Goal: Task Accomplishment & Management: Use online tool/utility

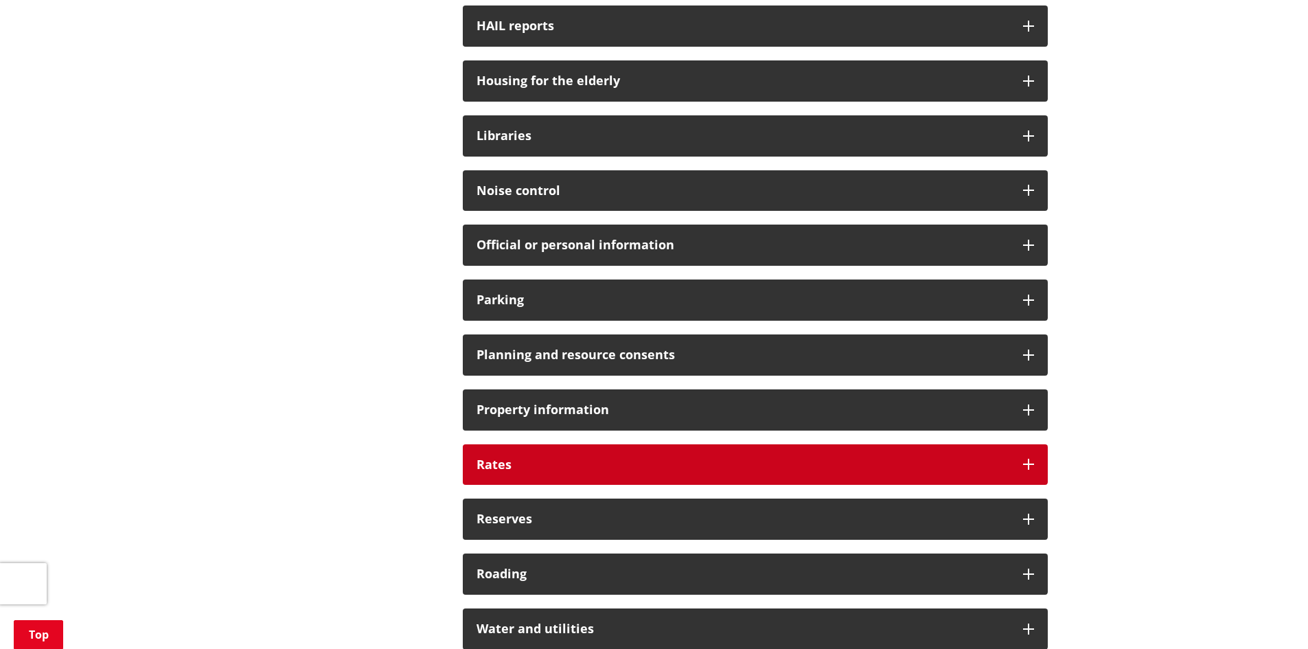
scroll to position [807, 0]
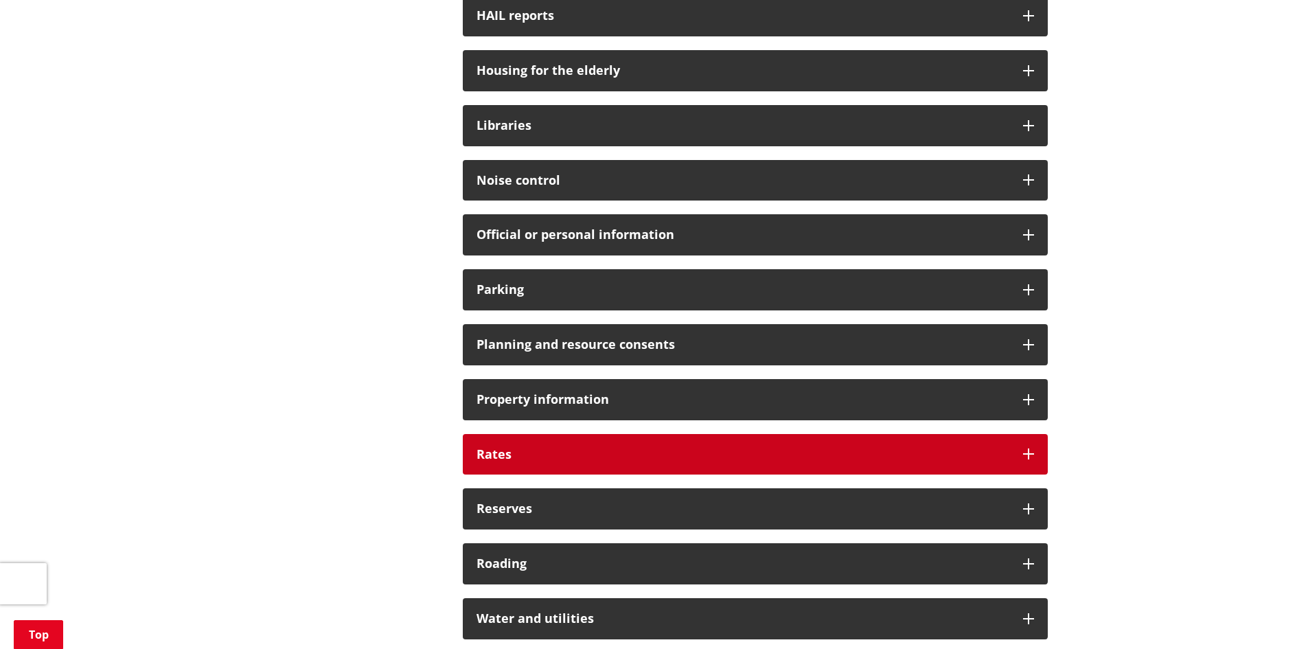
click at [1023, 450] on icon at bounding box center [1028, 453] width 11 height 11
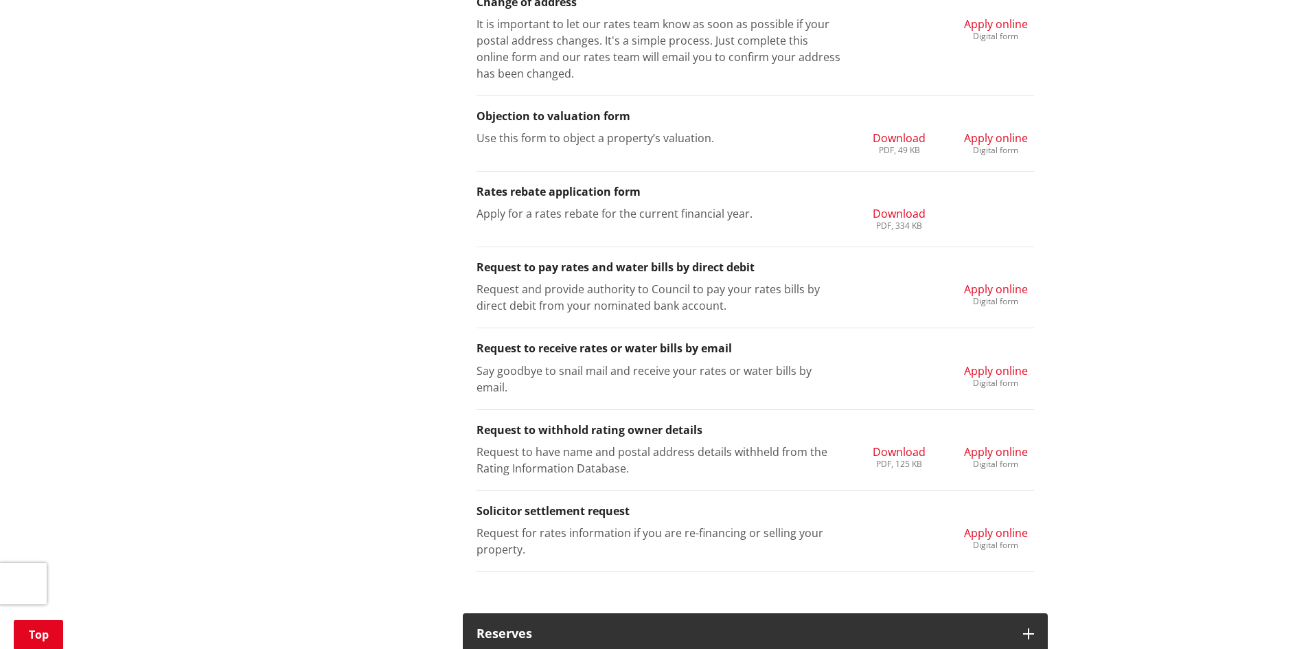
scroll to position [1493, 0]
click at [984, 286] on span "Apply online" at bounding box center [996, 287] width 64 height 15
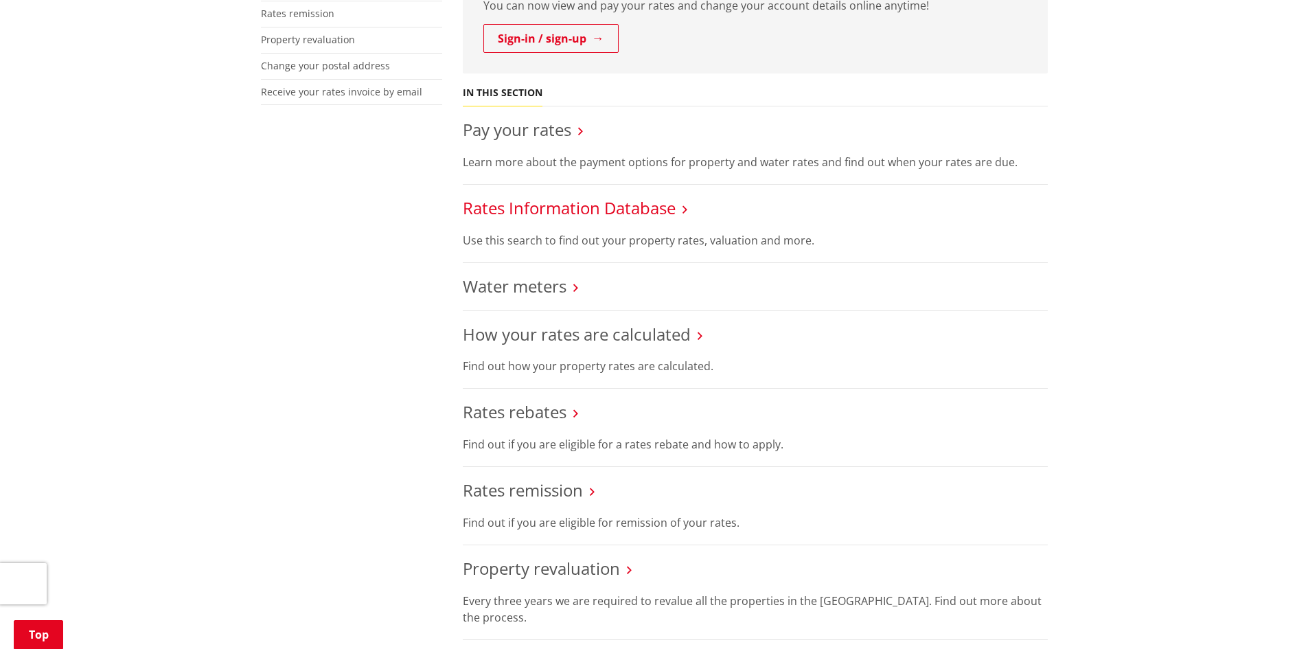
scroll to position [412, 0]
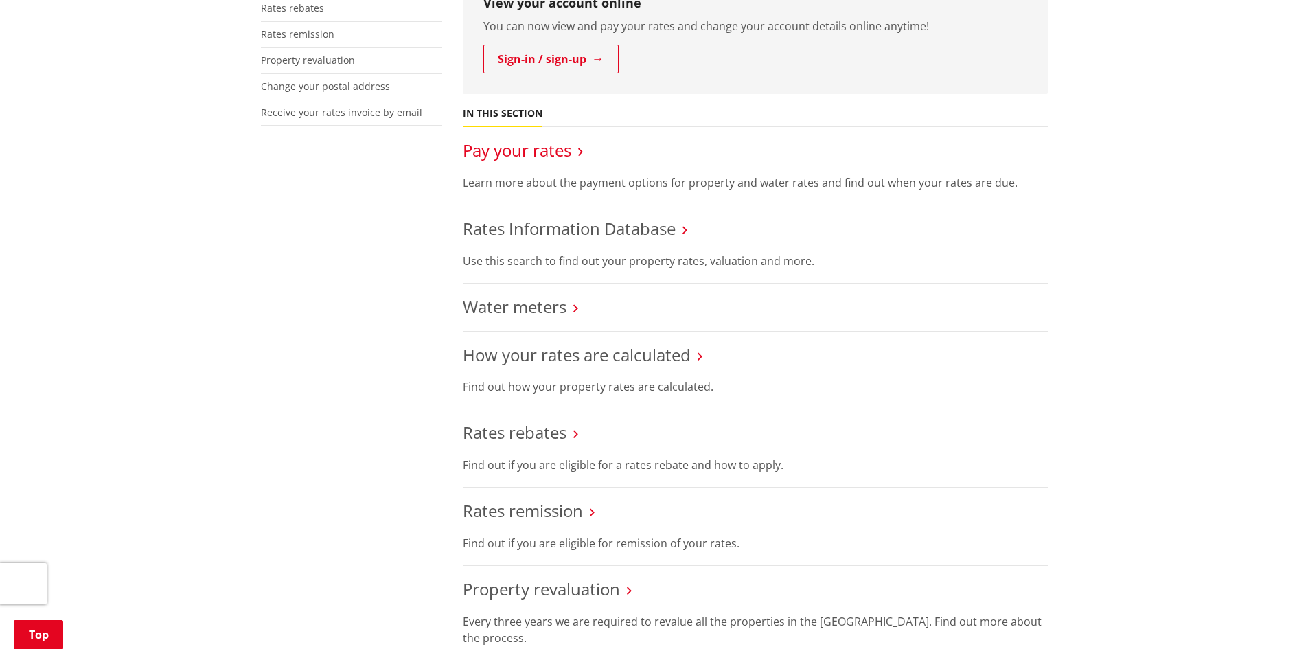
click at [546, 150] on link "Pay your rates" at bounding box center [517, 150] width 108 height 23
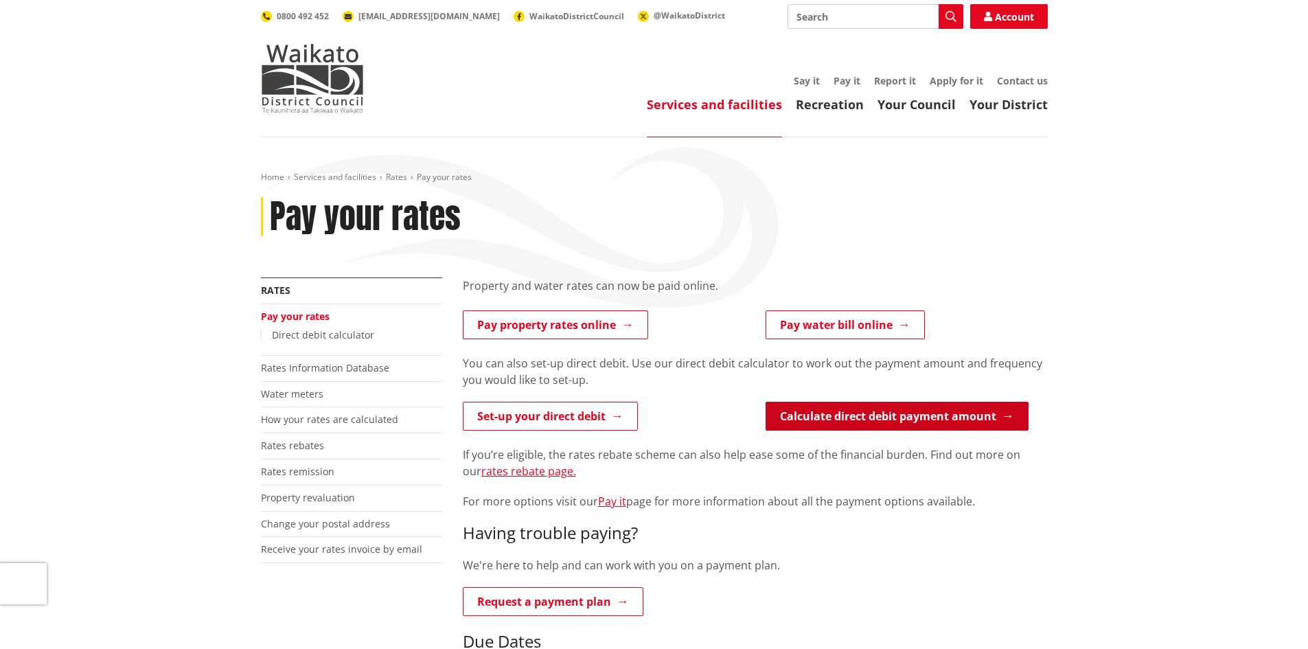
click at [803, 409] on link "Calculate direct debit payment amount" at bounding box center [896, 416] width 263 height 29
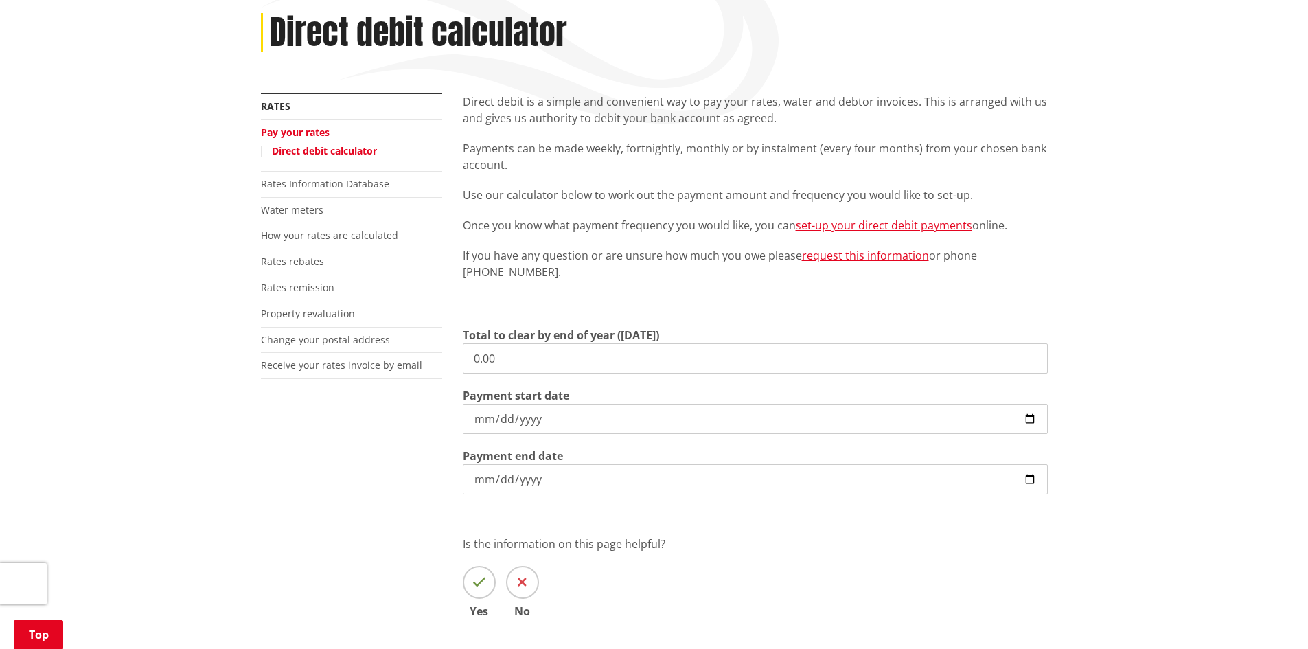
scroll to position [223, 0]
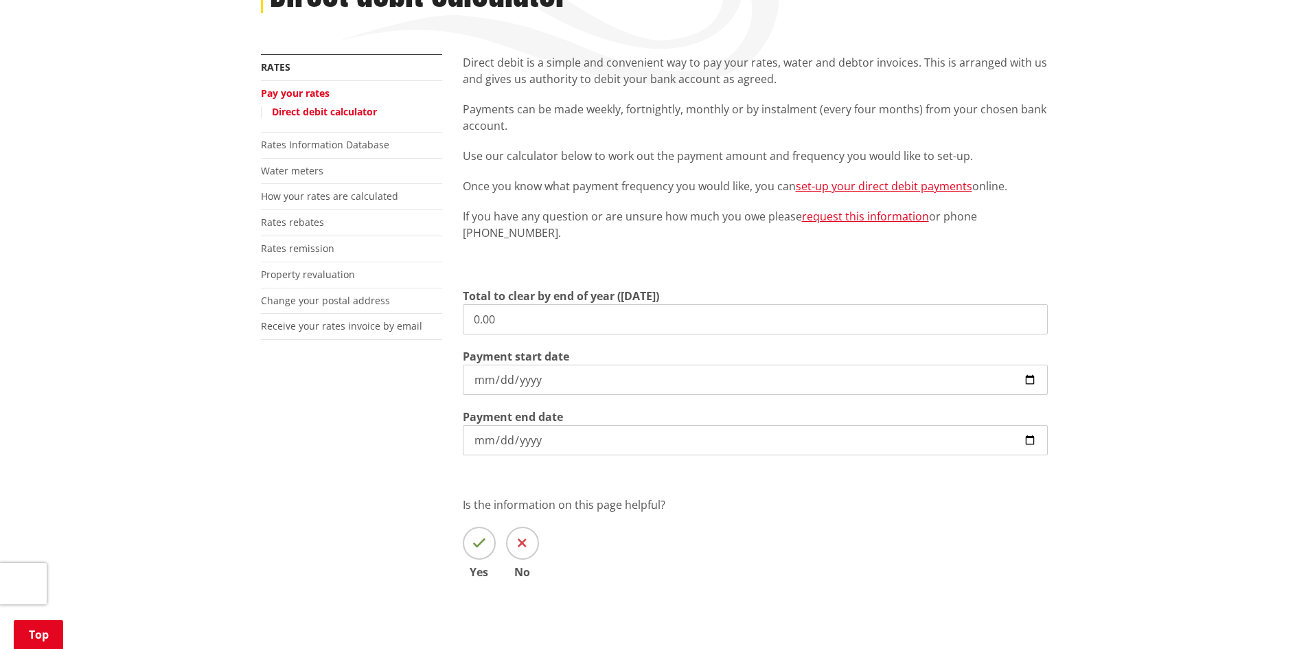
click at [522, 319] on input "0.00" at bounding box center [755, 319] width 585 height 30
type input "0"
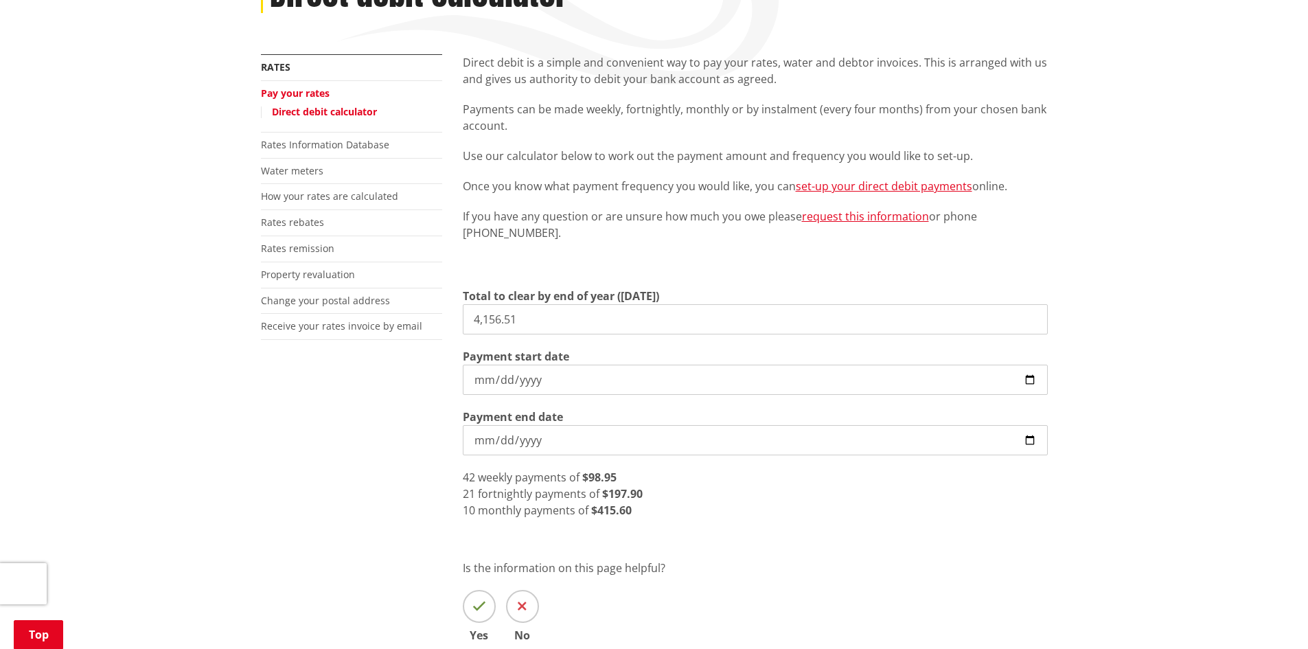
type input "4,156.51"
click at [1031, 379] on input "[DATE]" at bounding box center [755, 380] width 585 height 30
type input "[DATE]"
click at [710, 502] on div "9 monthly payments of $461.83" at bounding box center [755, 510] width 585 height 16
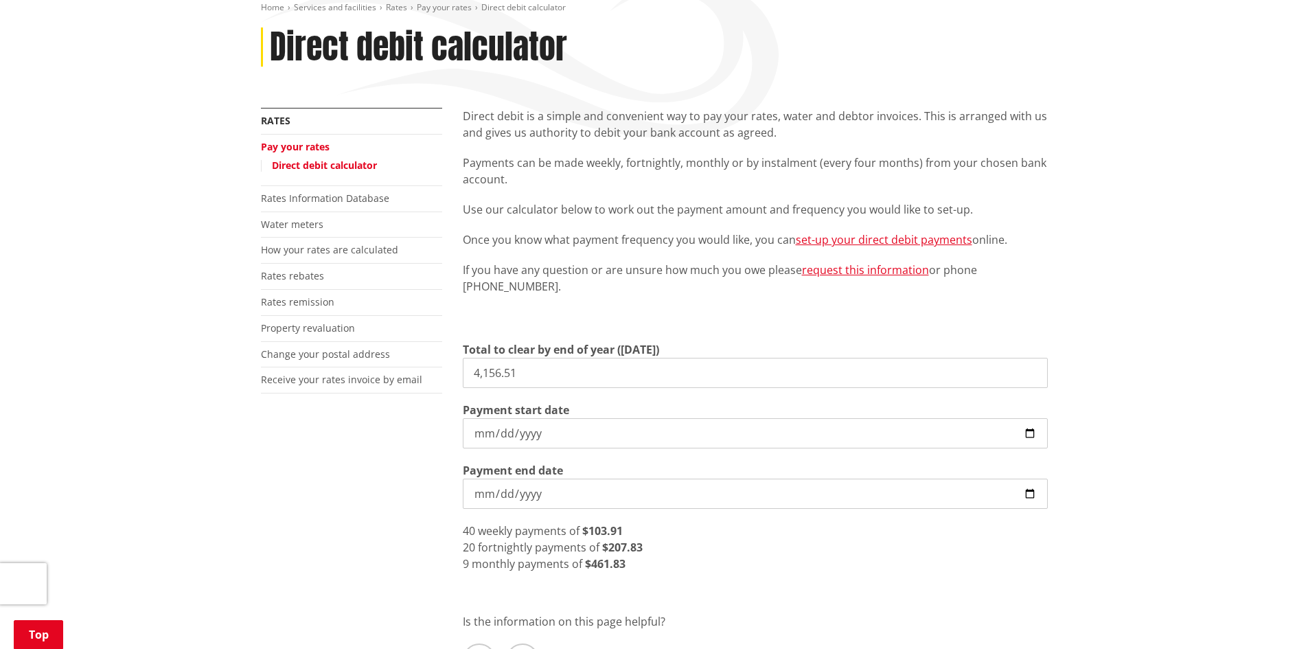
scroll to position [154, 0]
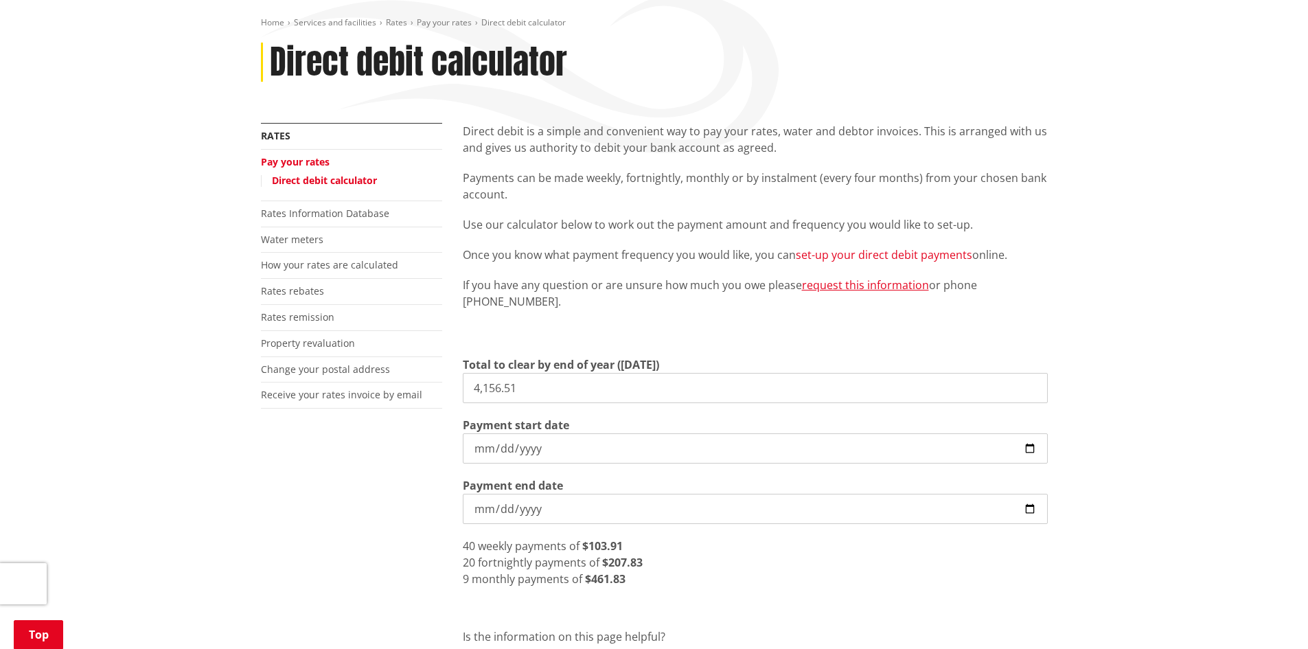
click at [897, 254] on link "set-up your direct debit payments" at bounding box center [884, 254] width 176 height 15
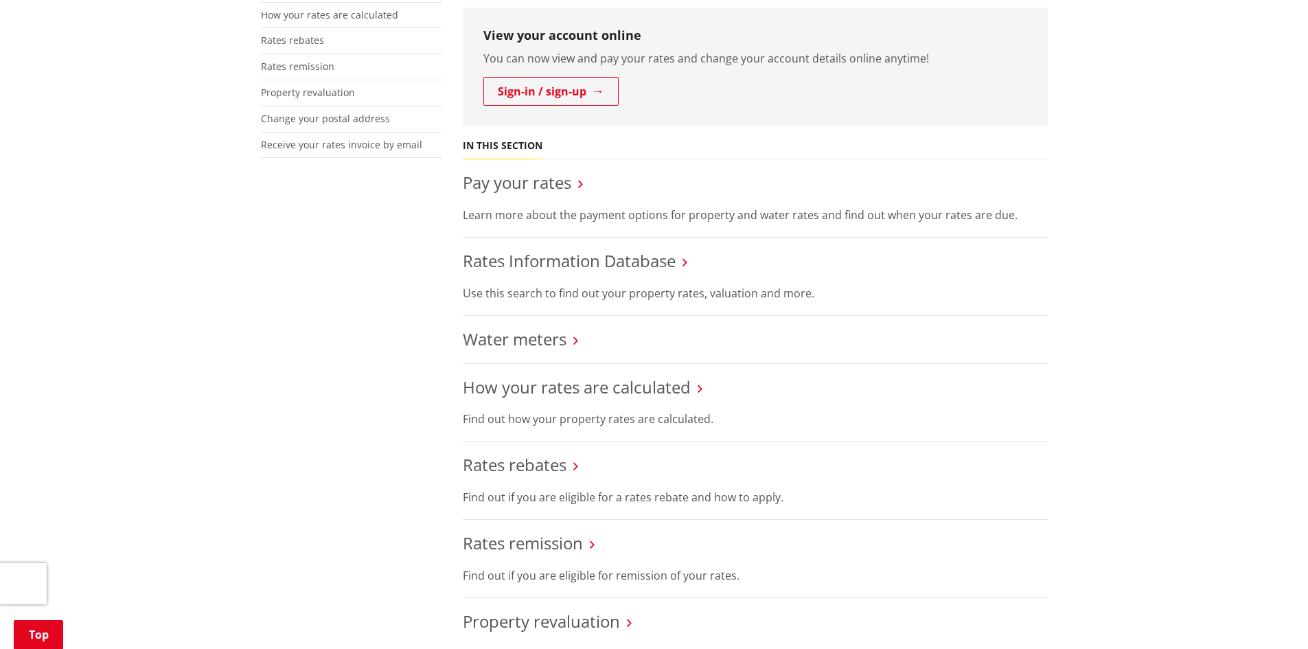
scroll to position [360, 0]
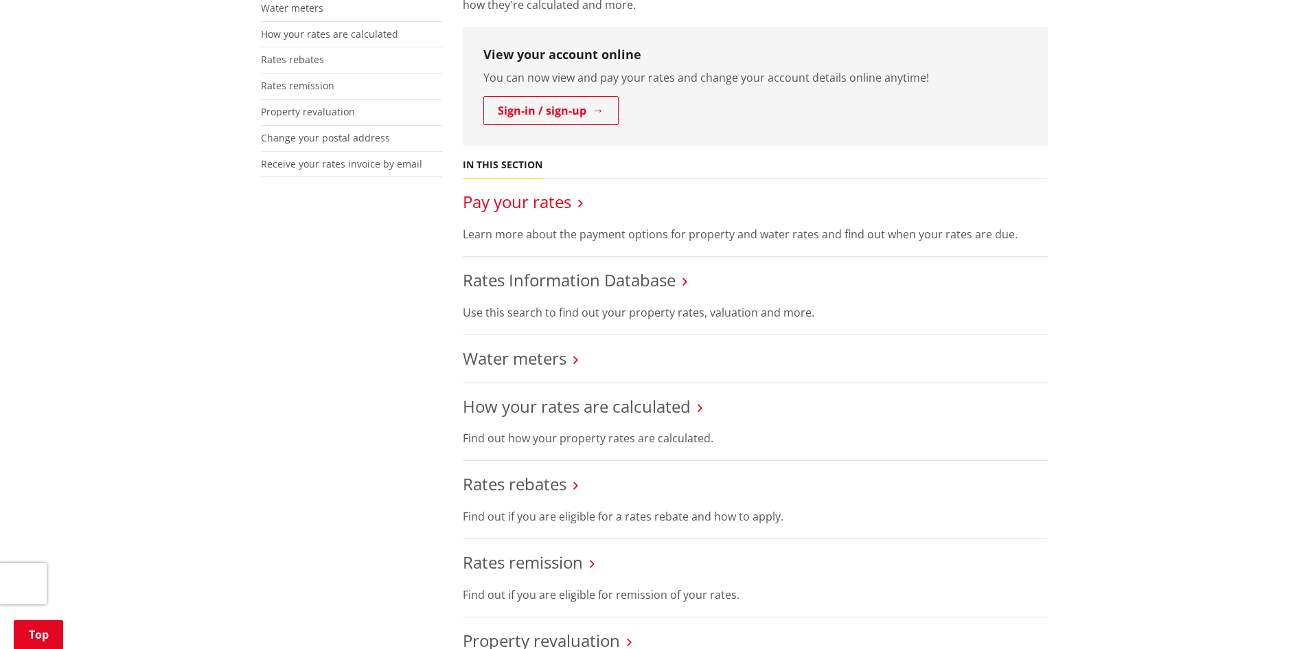
click at [556, 200] on link "Pay your rates" at bounding box center [517, 201] width 108 height 23
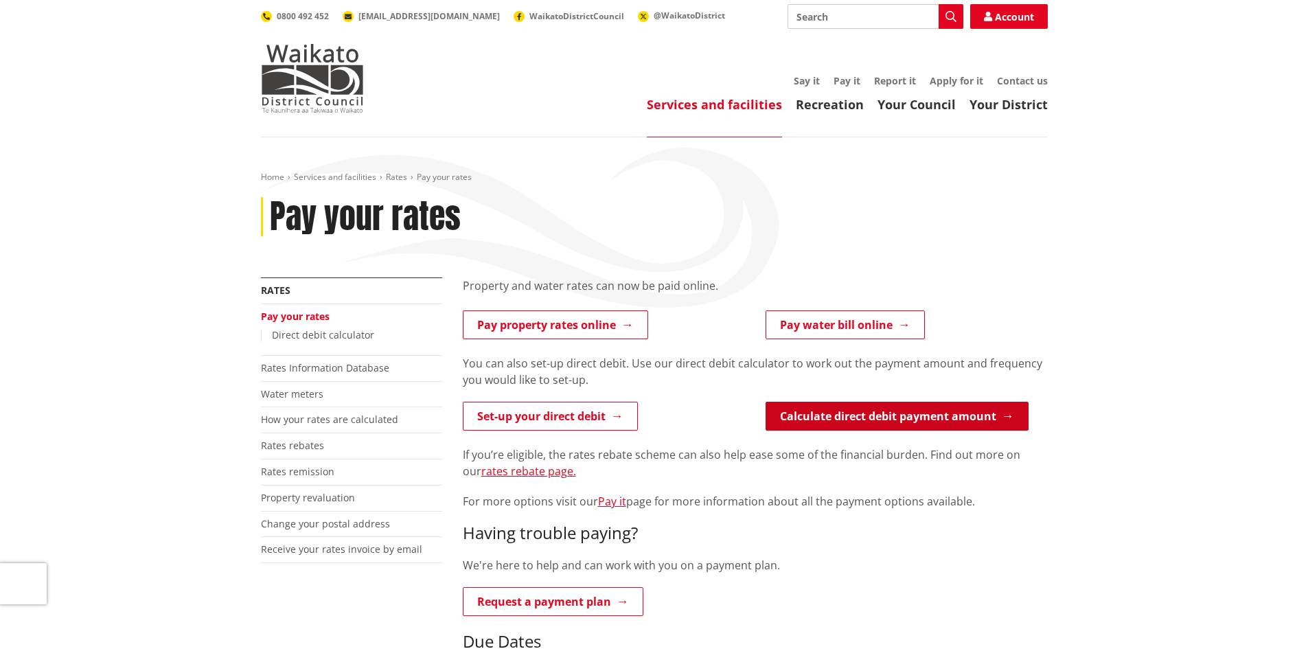
click at [827, 411] on link "Calculate direct debit payment amount" at bounding box center [896, 416] width 263 height 29
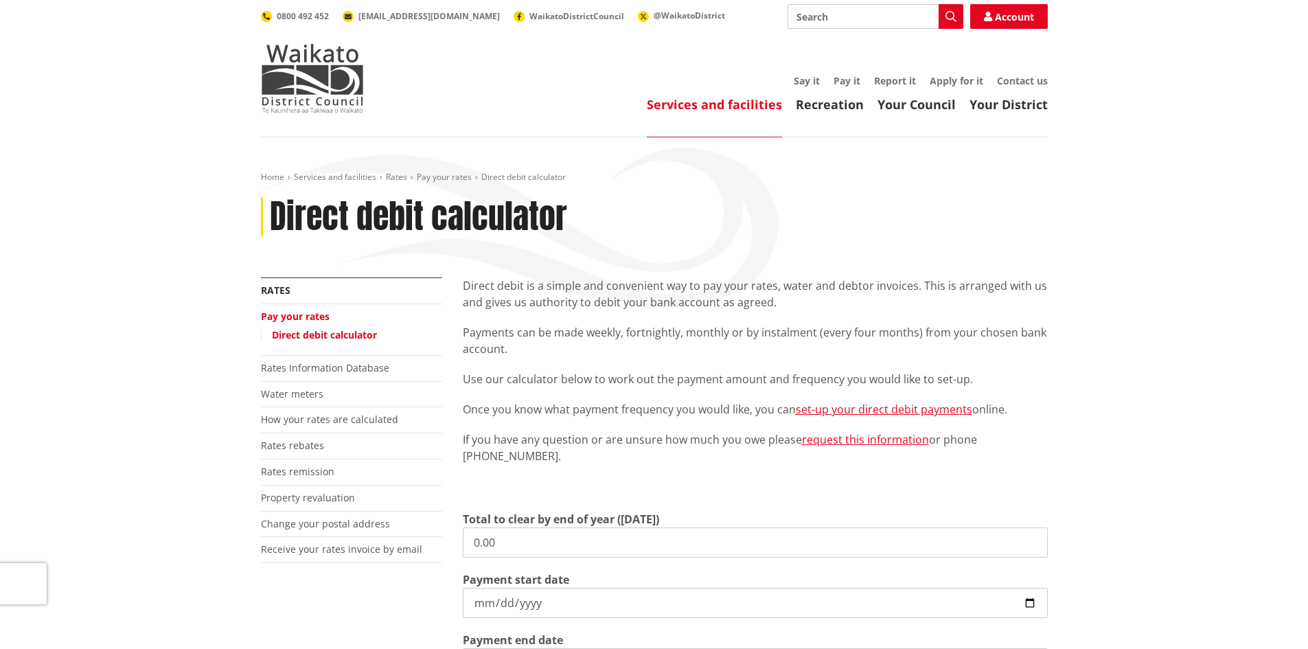
scroll to position [275, 0]
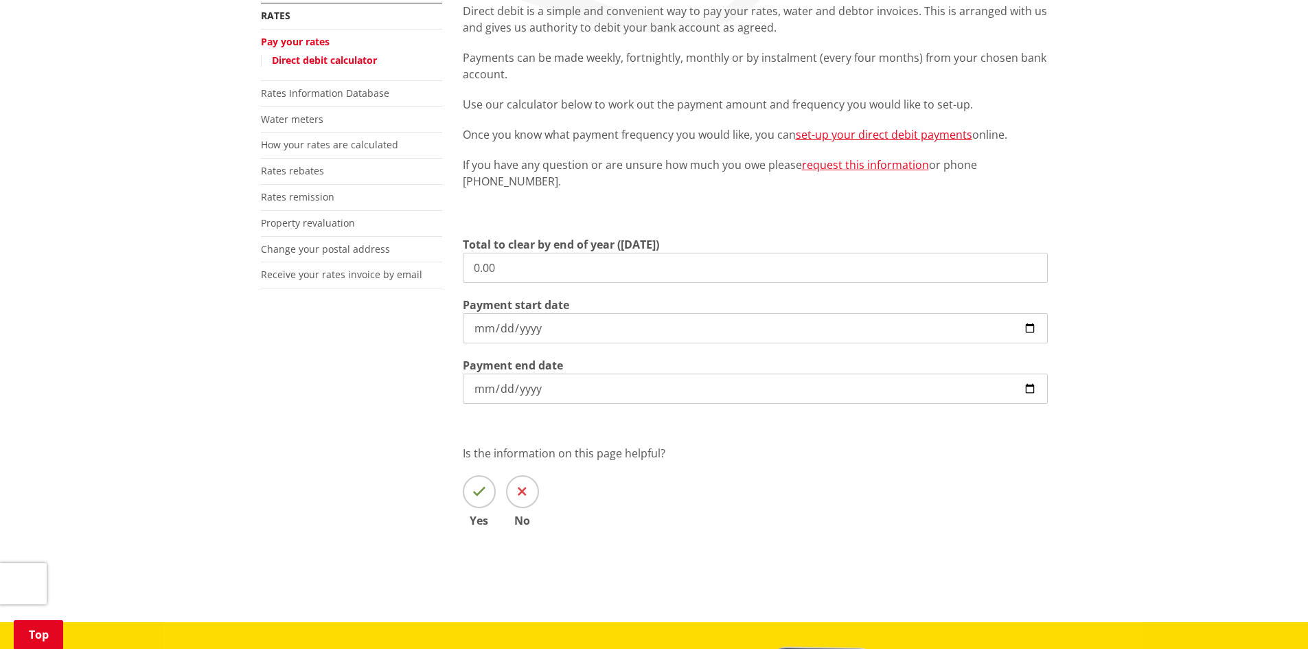
click at [533, 273] on input "0.00" at bounding box center [755, 268] width 585 height 30
click at [486, 268] on input "0.00" at bounding box center [755, 268] width 585 height 30
type input "0"
type input "4,156.51"
click at [675, 326] on input "[DATE]" at bounding box center [755, 328] width 585 height 30
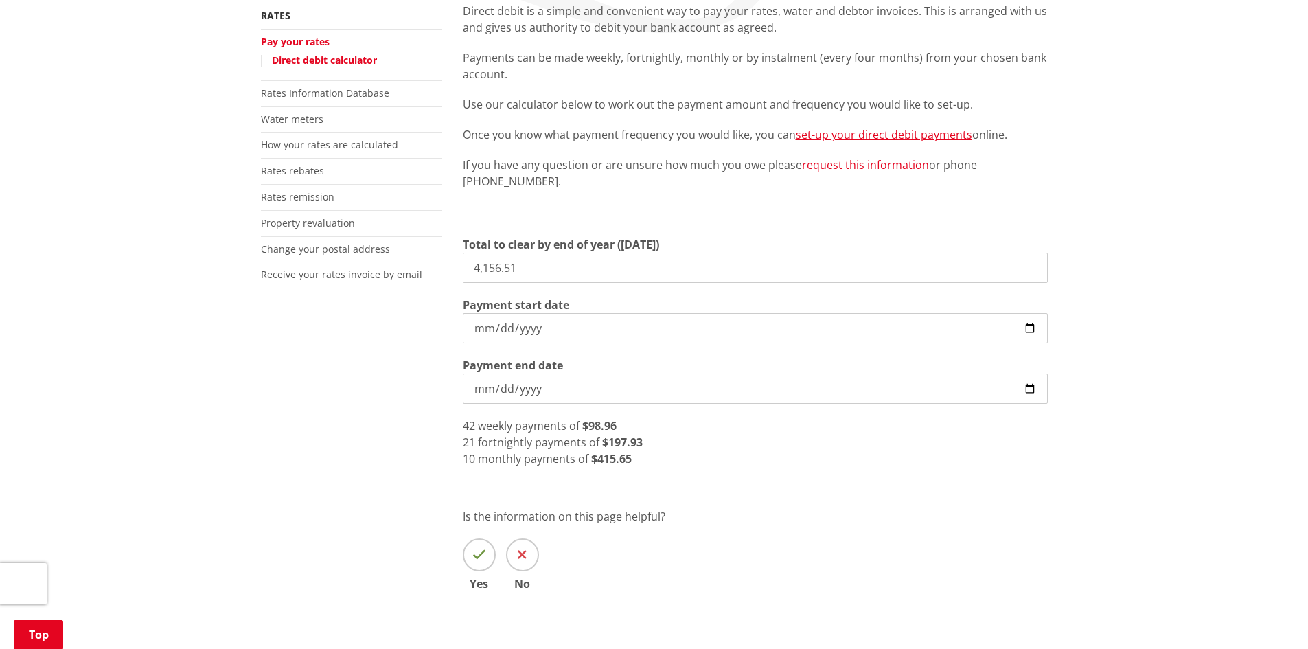
click at [1028, 329] on input "[DATE]" at bounding box center [755, 328] width 585 height 30
click at [1028, 323] on input "2025-07-03" at bounding box center [755, 328] width 585 height 30
type input "[DATE]"
